Goal: Information Seeking & Learning: Understand process/instructions

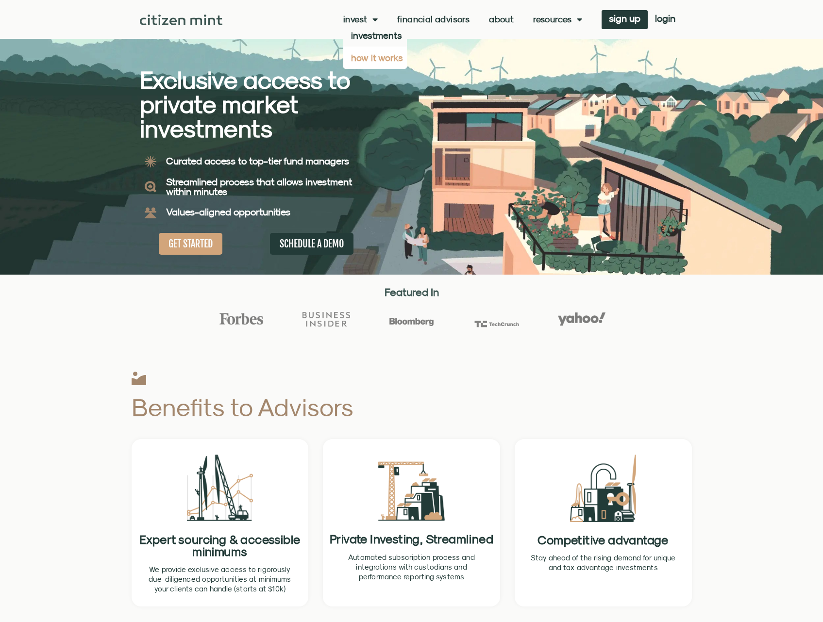
click at [376, 57] on link "how it works" at bounding box center [375, 58] width 64 height 22
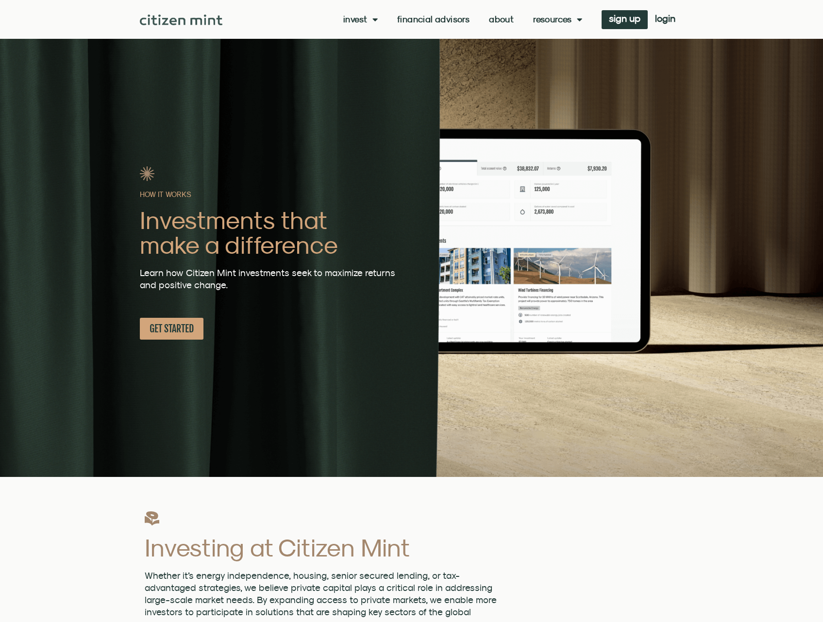
scroll to position [194, 0]
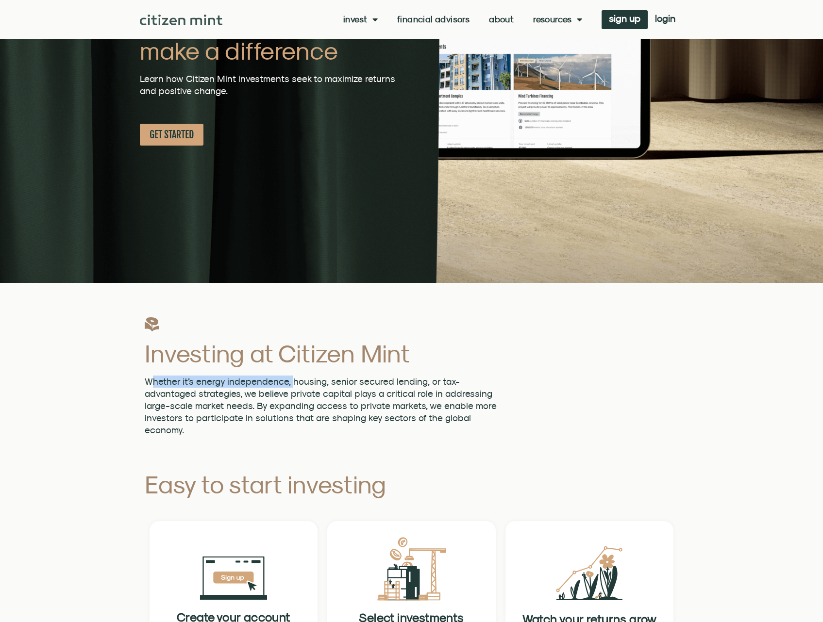
drag, startPoint x: 152, startPoint y: 388, endPoint x: 294, endPoint y: 387, distance: 141.2
click at [294, 387] on p "Whether it’s energy independence, housing, senior secured lending, or tax-advan…" at bounding box center [321, 406] width 352 height 61
drag, startPoint x: 294, startPoint y: 387, endPoint x: 286, endPoint y: 401, distance: 15.4
click at [286, 401] on span "Whether it’s energy independence, housing, senior secured lending, or tax-advan…" at bounding box center [321, 405] width 352 height 59
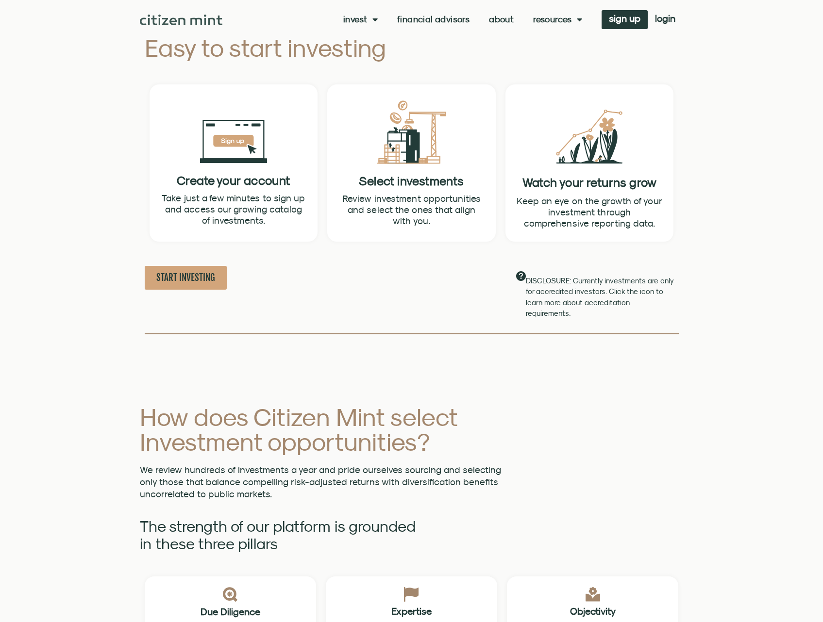
scroll to position [874, 0]
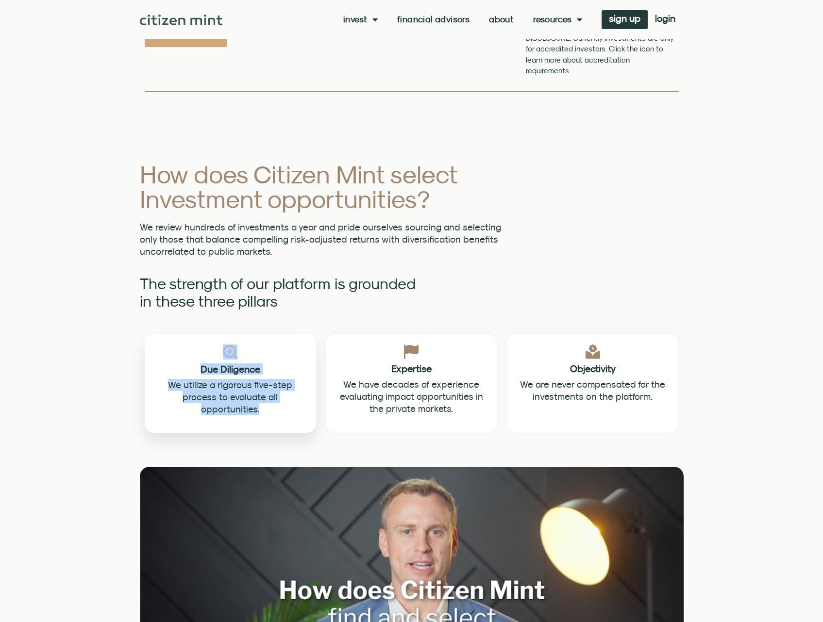
drag, startPoint x: 189, startPoint y: 351, endPoint x: 271, endPoint y: 397, distance: 94.1
click at [271, 397] on div "Due Diligence We utilize a rigorous five-step process to evaluate all opportuni…" at bounding box center [230, 383] width 171 height 99
drag, startPoint x: 271, startPoint y: 397, endPoint x: 263, endPoint y: 399, distance: 8.9
click at [263, 399] on p "We utilize a rigorous five-step process to evaluate all opportunities." at bounding box center [230, 397] width 150 height 36
